Goal: Check status: Check status

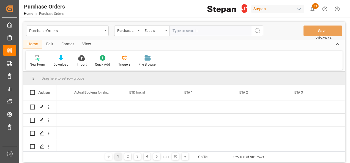
scroll to position [0, 649]
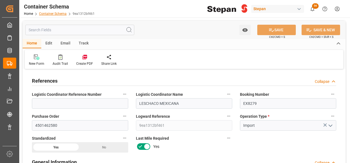
scroll to position [1155, 0]
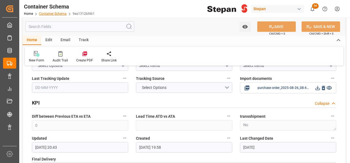
click at [46, 14] on link "Container Schema" at bounding box center [52, 14] width 27 height 4
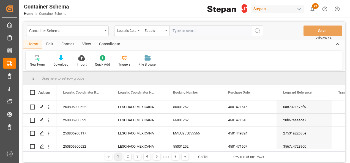
click at [180, 30] on input "text" at bounding box center [210, 31] width 82 height 10
click at [141, 30] on div "Logistic Coordinator Reference Number" at bounding box center [127, 31] width 27 height 10
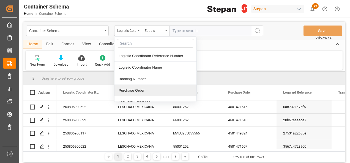
click at [132, 90] on div "Purchase Order" at bounding box center [155, 91] width 82 height 12
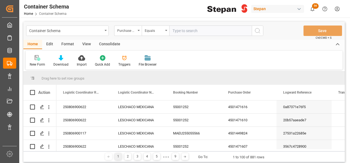
click at [176, 27] on input "text" at bounding box center [210, 31] width 82 height 10
paste input "4501459450"
type input "4501459450"
click at [256, 29] on circle "search button" at bounding box center [257, 30] width 4 height 4
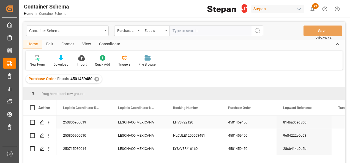
click at [202, 122] on div "LHV3722120" at bounding box center [193, 122] width 55 height 13
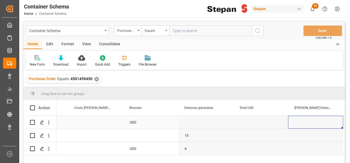
scroll to position [0, 759]
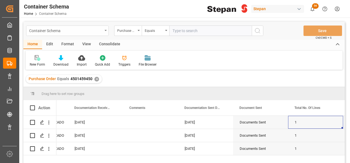
click at [103, 29] on div "Container Schema" at bounding box center [67, 31] width 82 height 10
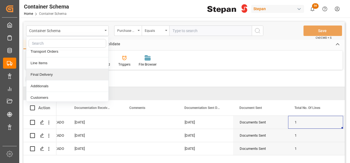
click at [49, 73] on div "Final Delivery" at bounding box center [67, 75] width 82 height 12
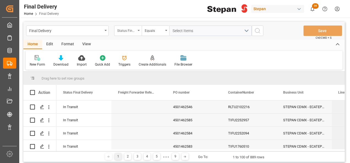
click at [140, 27] on div "Status Final Delivery" at bounding box center [127, 31] width 27 height 10
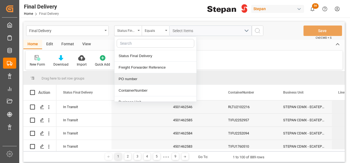
click at [130, 81] on div "PO number" at bounding box center [155, 79] width 82 height 12
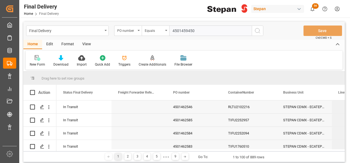
type input "4501459450"
click at [254, 30] on button "search button" at bounding box center [258, 31] width 12 height 10
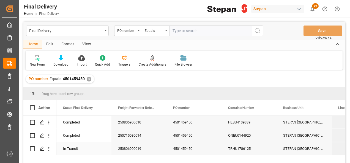
click at [145, 148] on div "250806900019" at bounding box center [138, 148] width 55 height 13
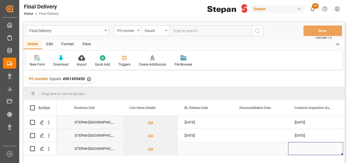
click at [309, 147] on div "Press SPACE to select this row." at bounding box center [315, 148] width 55 height 13
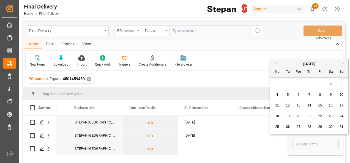
click at [288, 126] on span "26" at bounding box center [288, 127] width 4 height 4
type input "26-08-2025"
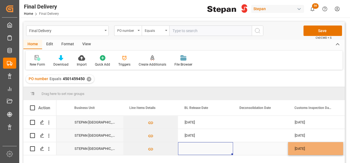
click at [203, 146] on div "Press SPACE to select this row." at bounding box center [205, 148] width 55 height 13
click at [196, 147] on div "Press SPACE to select this row." at bounding box center [205, 148] width 55 height 13
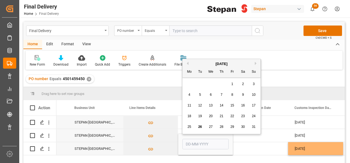
click at [190, 118] on span "18" at bounding box center [189, 116] width 4 height 4
type input "18-08-2025"
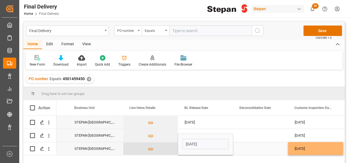
click at [171, 148] on button "Press SPACE to select this row." at bounding box center [150, 149] width 54 height 13
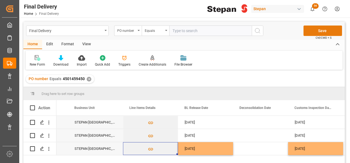
click at [312, 32] on button "Save" at bounding box center [322, 31] width 38 height 10
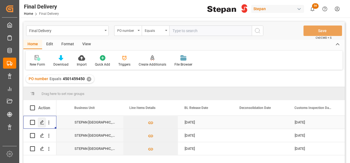
click at [41, 122] on icon "Press SPACE to select this row." at bounding box center [42, 122] width 4 height 4
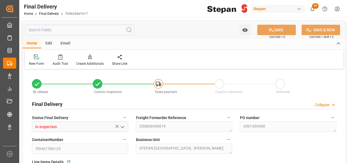
type input "18-08-2025"
type input "26-08-2025"
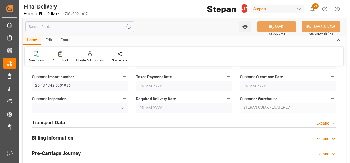
scroll to position [192, 0]
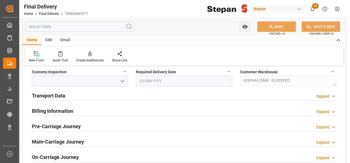
click at [59, 96] on h2 "Transport Data" at bounding box center [48, 95] width 33 height 7
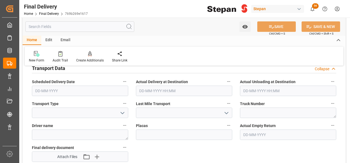
scroll to position [247, 0]
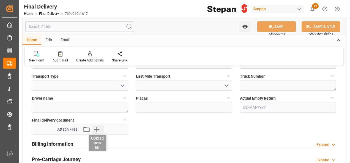
click at [98, 130] on icon "button" at bounding box center [96, 129] width 9 height 9
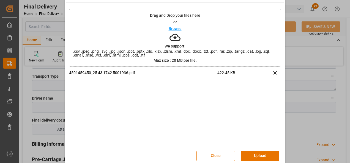
scroll to position [22, 0]
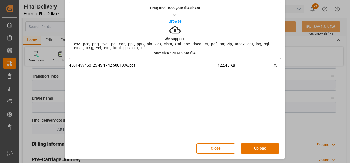
drag, startPoint x: 259, startPoint y: 148, endPoint x: 255, endPoint y: 135, distance: 13.6
click at [259, 146] on button "Upload" at bounding box center [260, 149] width 38 height 10
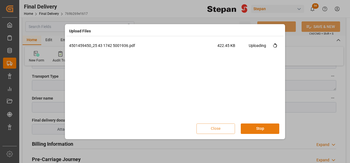
scroll to position [0, 0]
click at [255, 129] on button "Done" at bounding box center [260, 129] width 38 height 10
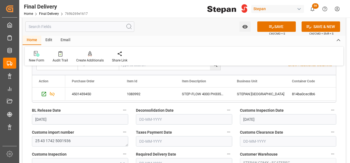
scroll to position [137, 0]
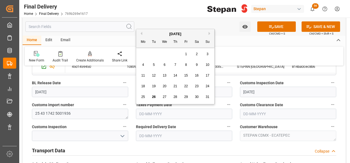
click at [151, 112] on input "text" at bounding box center [184, 114] width 96 height 10
click at [151, 33] on div "August 2025" at bounding box center [175, 33] width 78 height 5
click at [153, 98] on span "26" at bounding box center [154, 97] width 4 height 4
type input "26-08-2025"
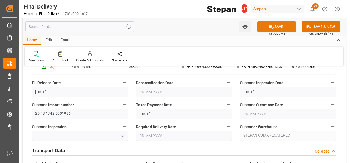
click at [271, 26] on icon at bounding box center [271, 26] width 5 height 3
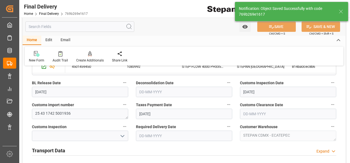
type input "Taxes paid"
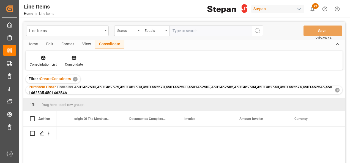
scroll to position [0, 1639]
